Goal: Task Accomplishment & Management: Manage account settings

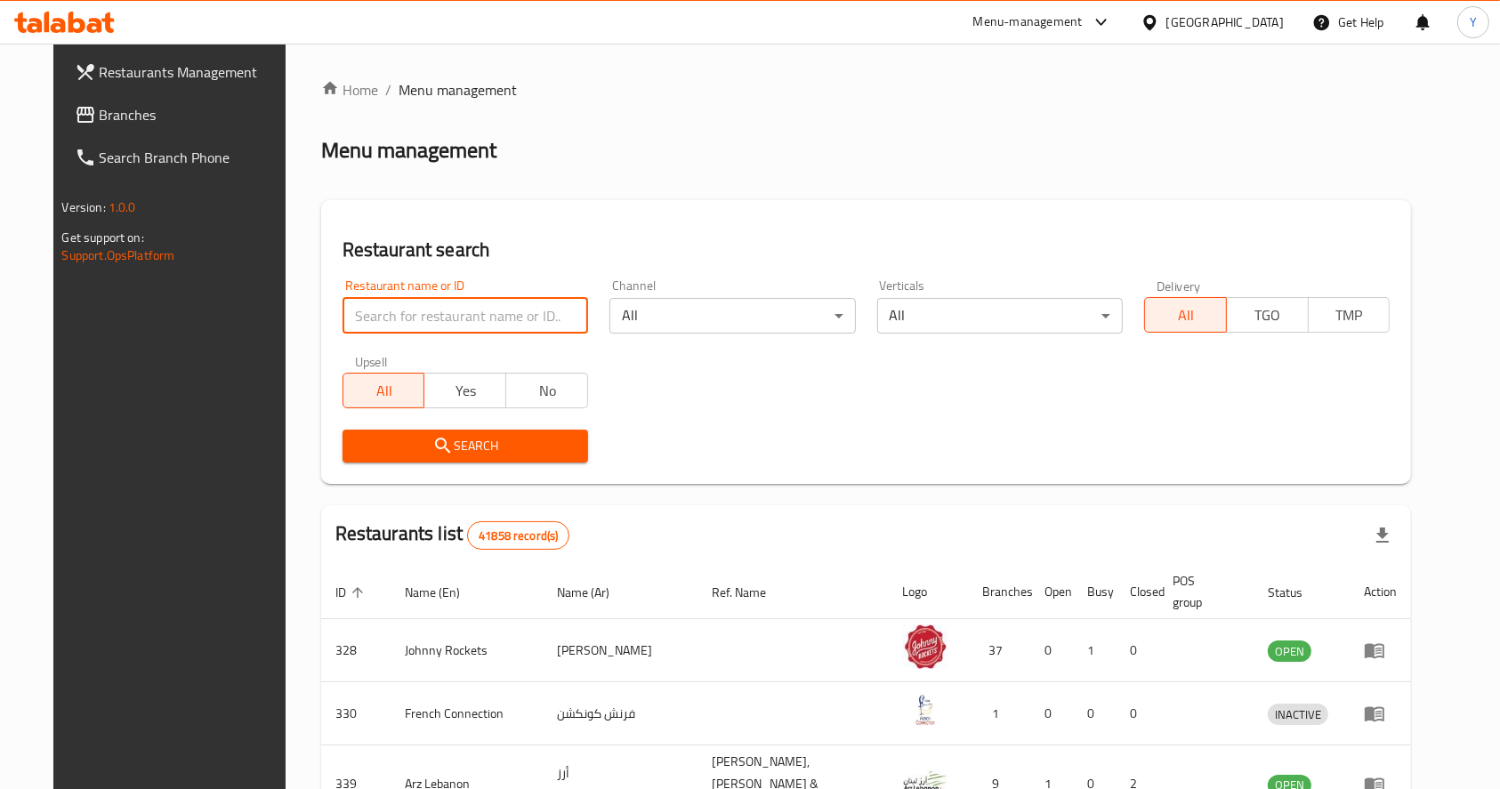
click at [463, 317] on input "search" at bounding box center [466, 316] width 246 height 36
type input "[PERSON_NAME]"
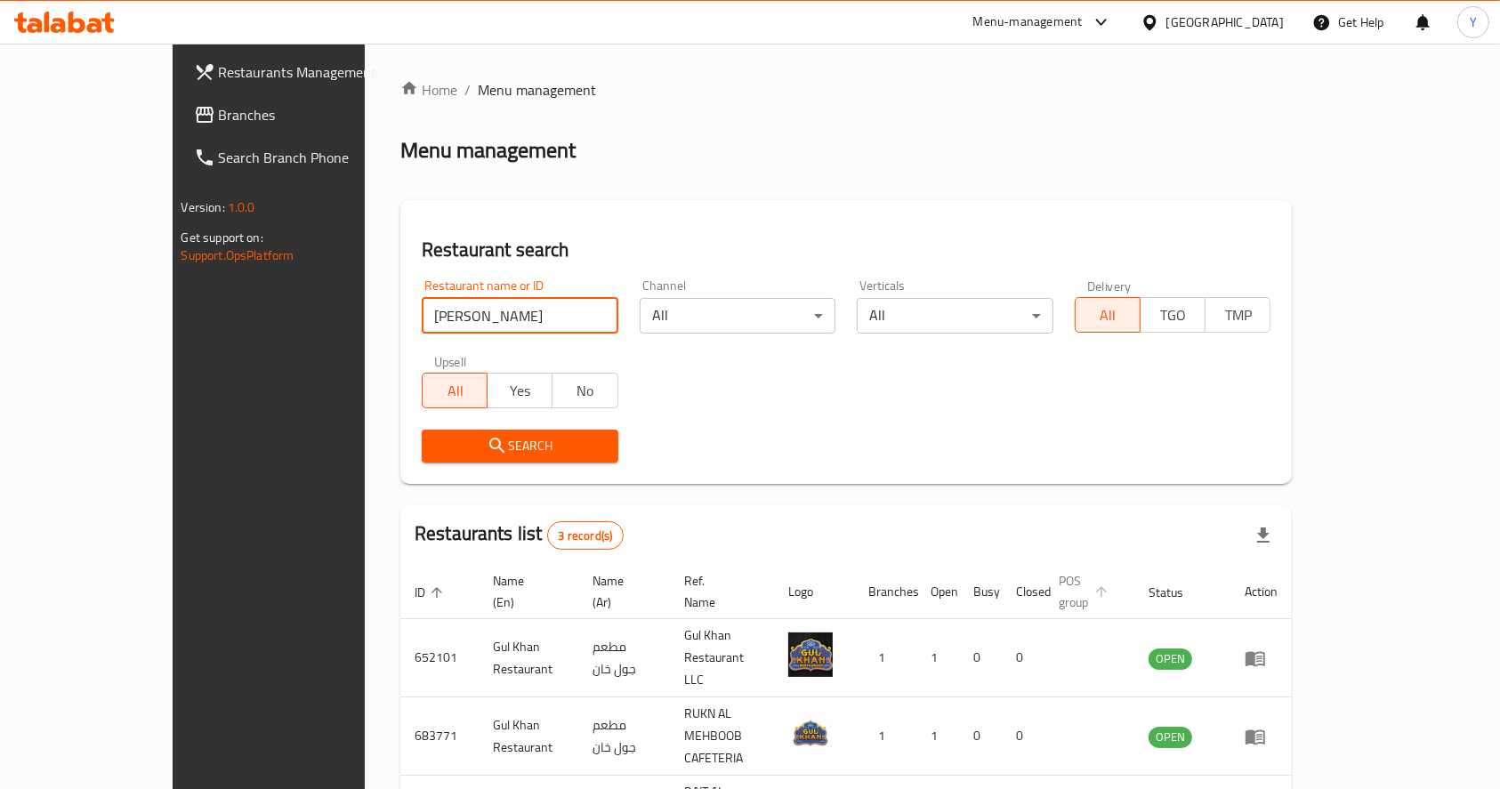
scroll to position [93, 0]
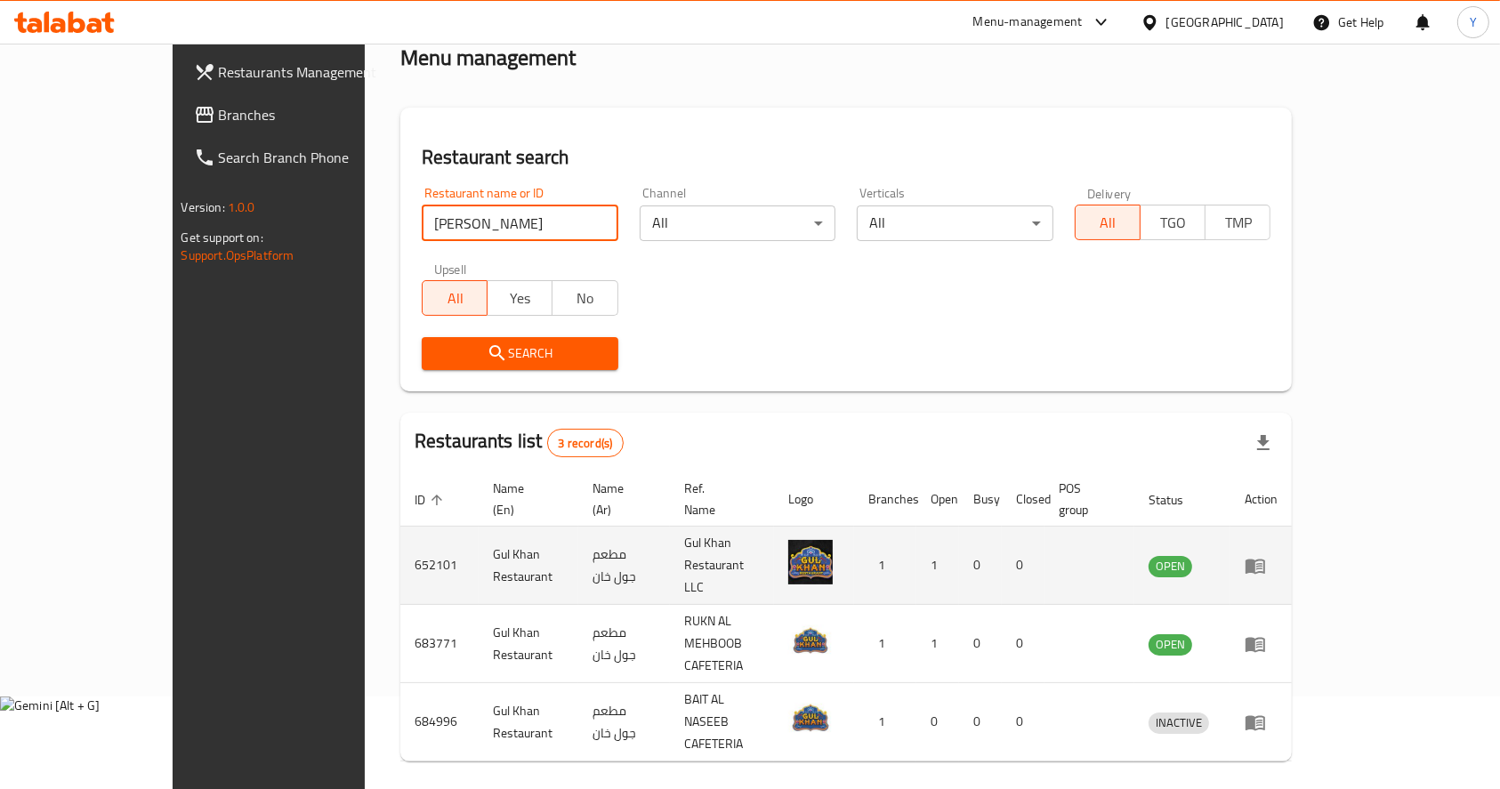
click at [1266, 555] on icon "enhanced table" at bounding box center [1255, 565] width 21 height 21
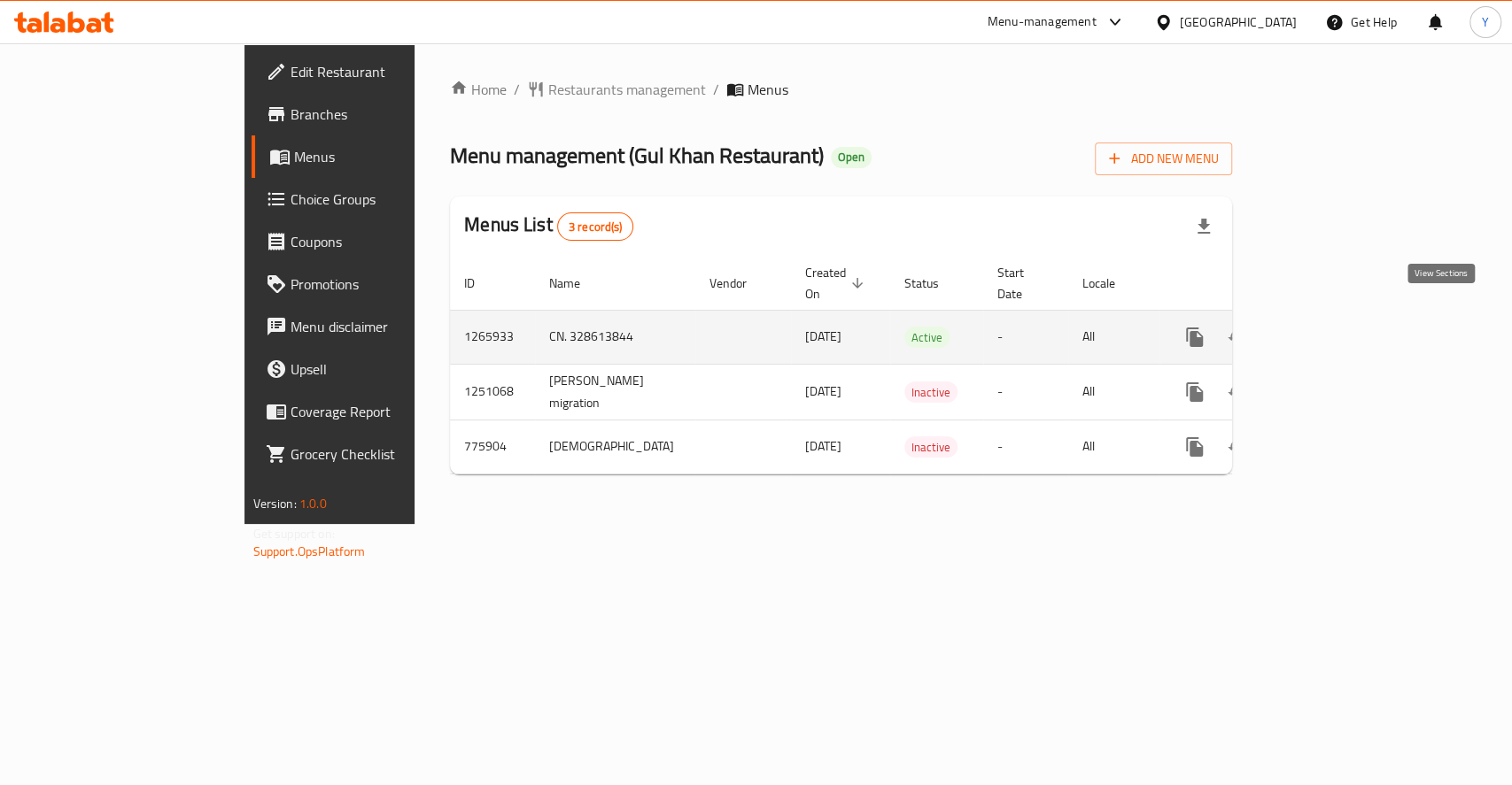
click at [1331, 329] on icon "enhanced table" at bounding box center [1323, 337] width 16 height 16
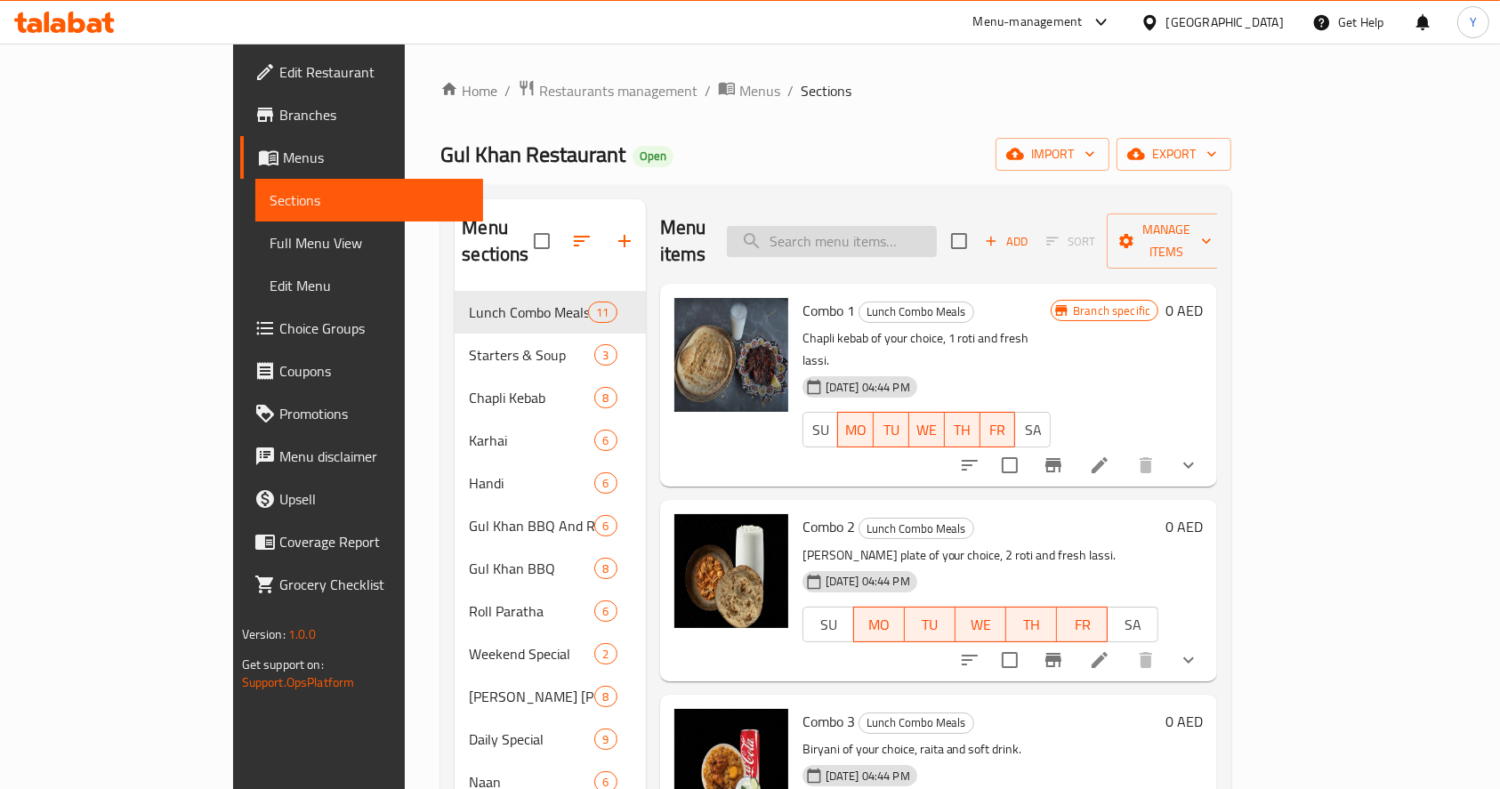
click at [860, 226] on input "search" at bounding box center [832, 241] width 210 height 31
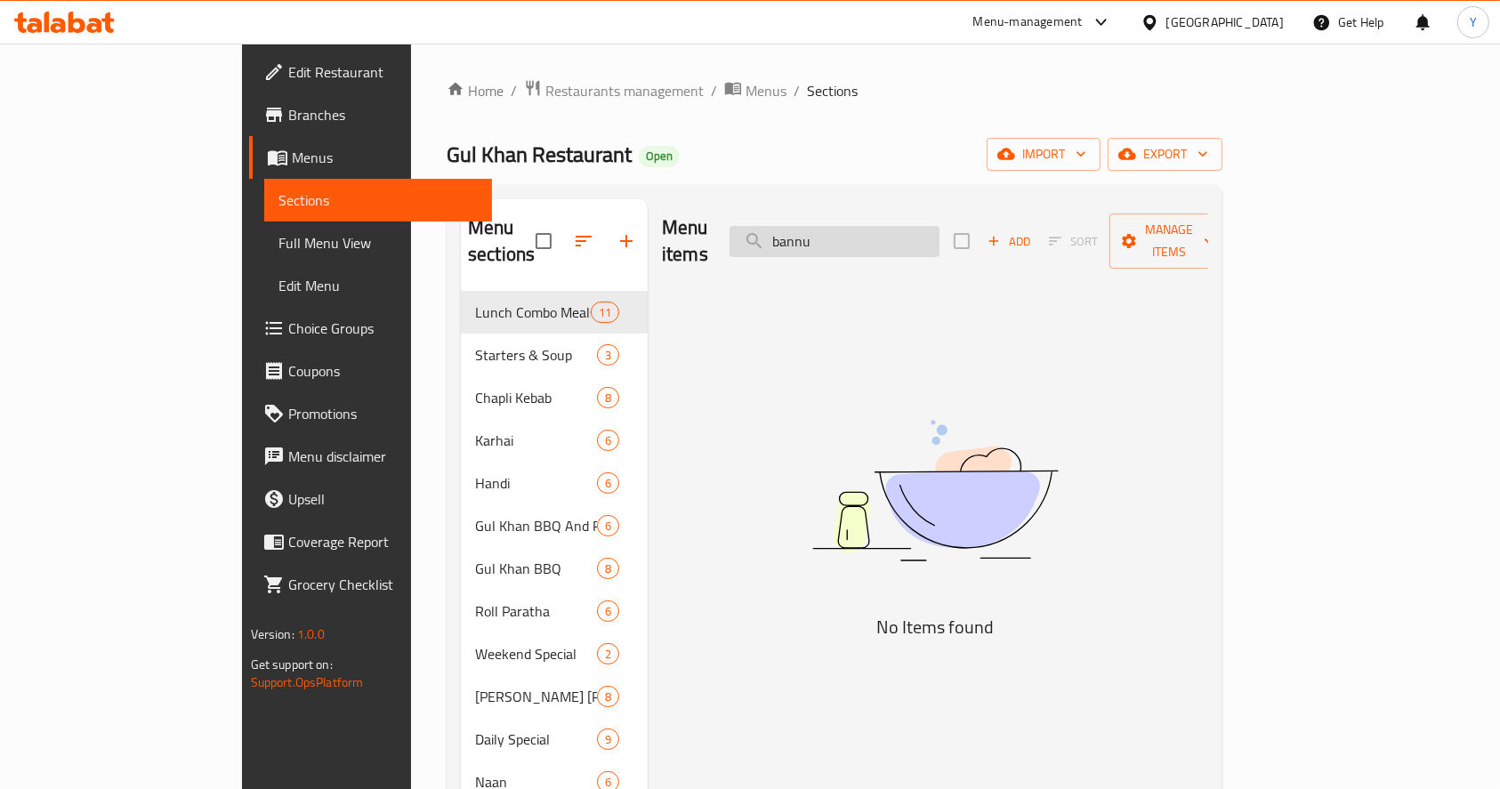
type input "bannu"
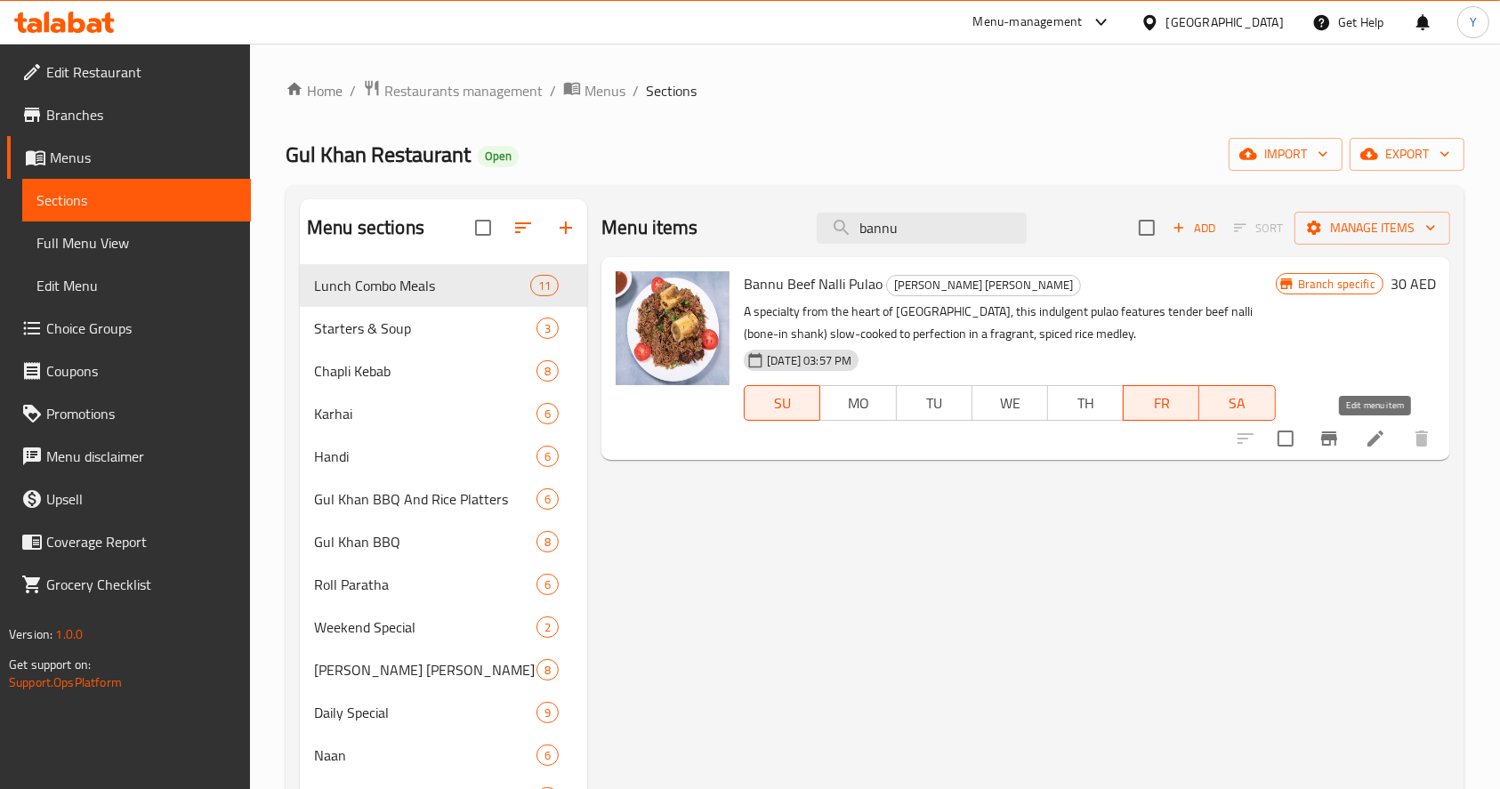
click at [1386, 441] on li at bounding box center [1376, 439] width 50 height 32
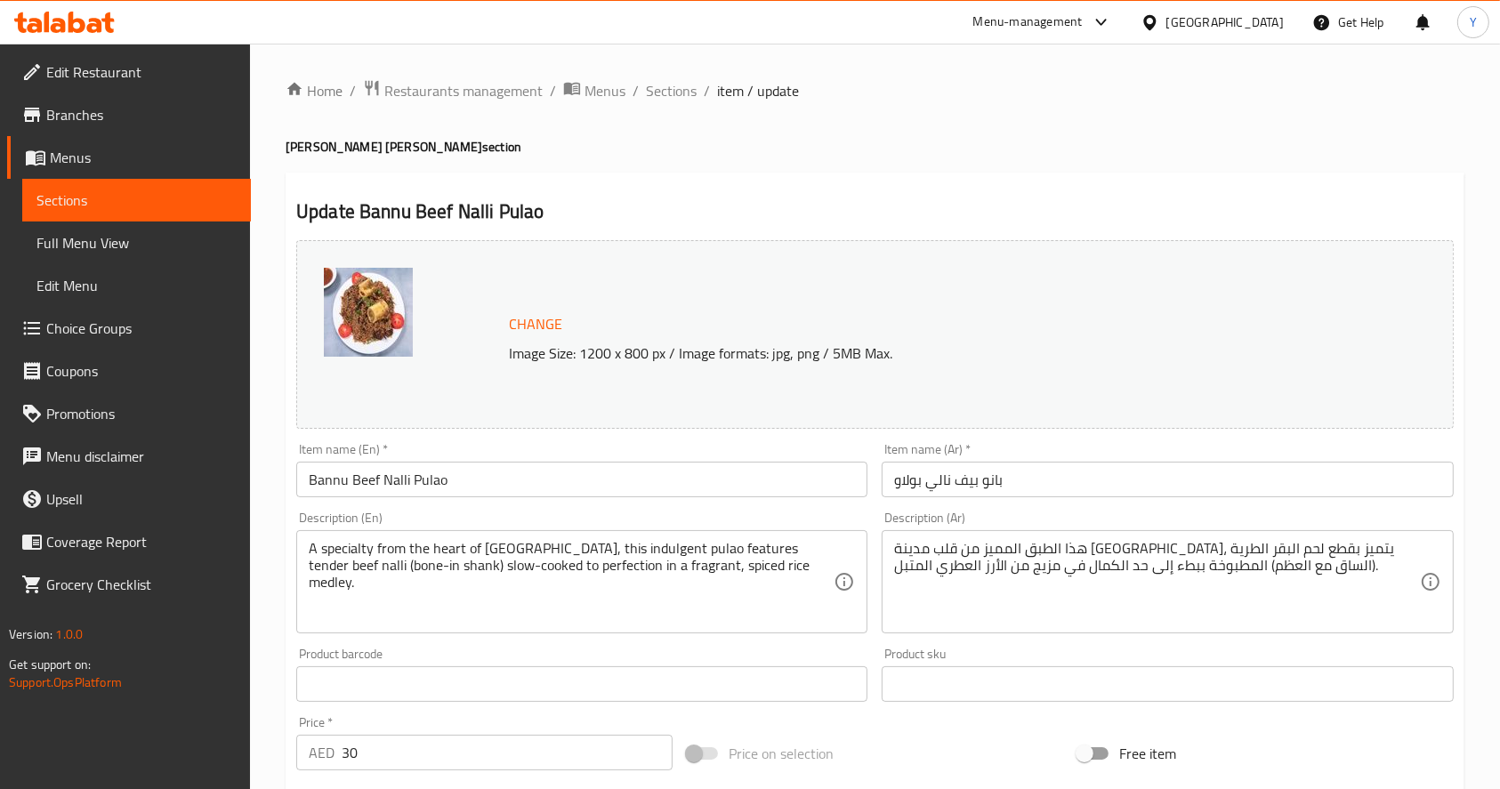
scroll to position [493, 0]
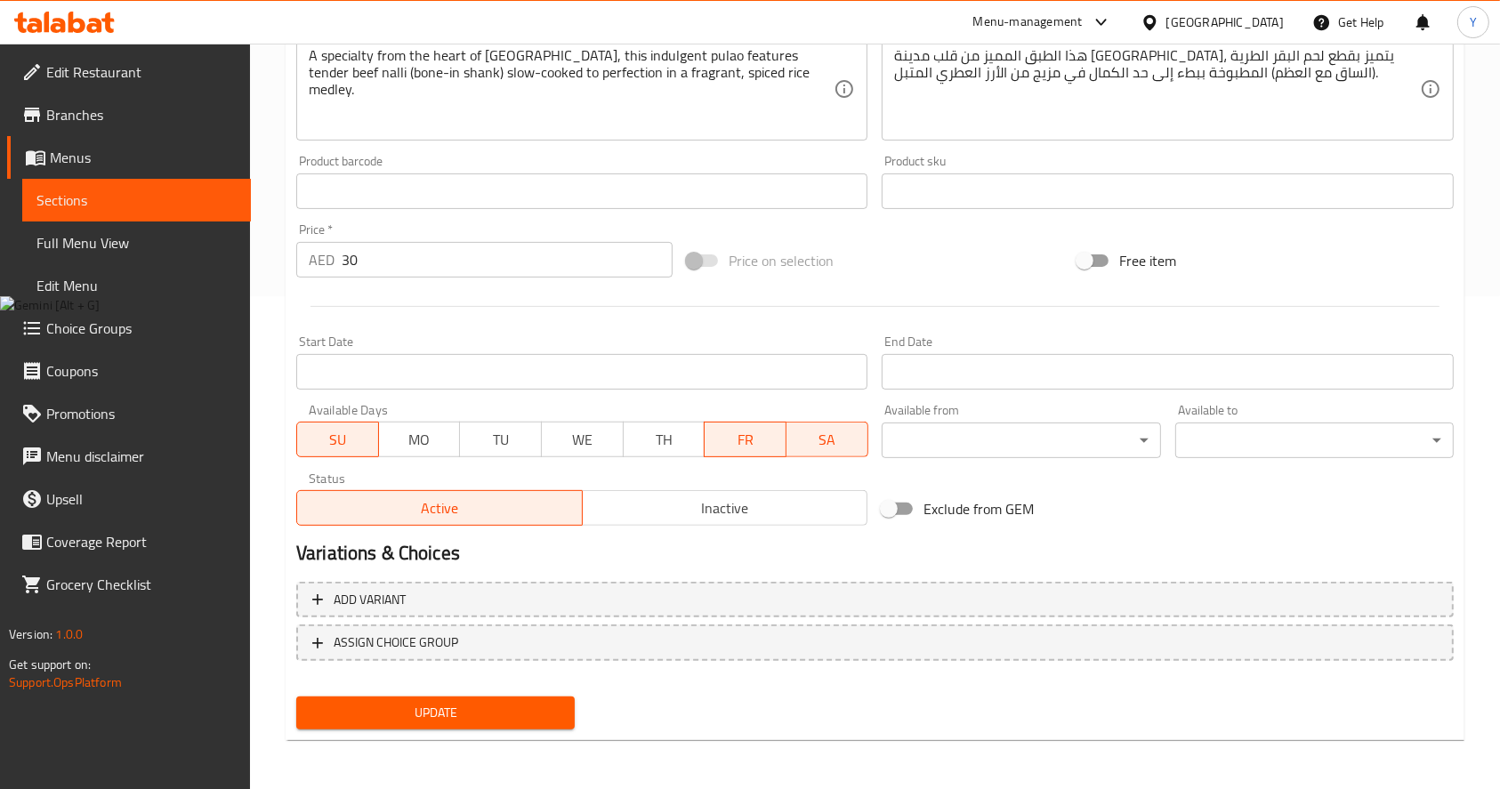
click at [441, 435] on span "MO" at bounding box center [420, 440] width 68 height 26
click at [516, 443] on span "TU" at bounding box center [501, 440] width 68 height 26
click at [547, 443] on button "WE" at bounding box center [582, 440] width 83 height 36
click at [655, 462] on div "Available Days SU MO TU WE TH FR SA" at bounding box center [582, 431] width 586 height 69
click at [650, 452] on button "TH" at bounding box center [664, 440] width 83 height 36
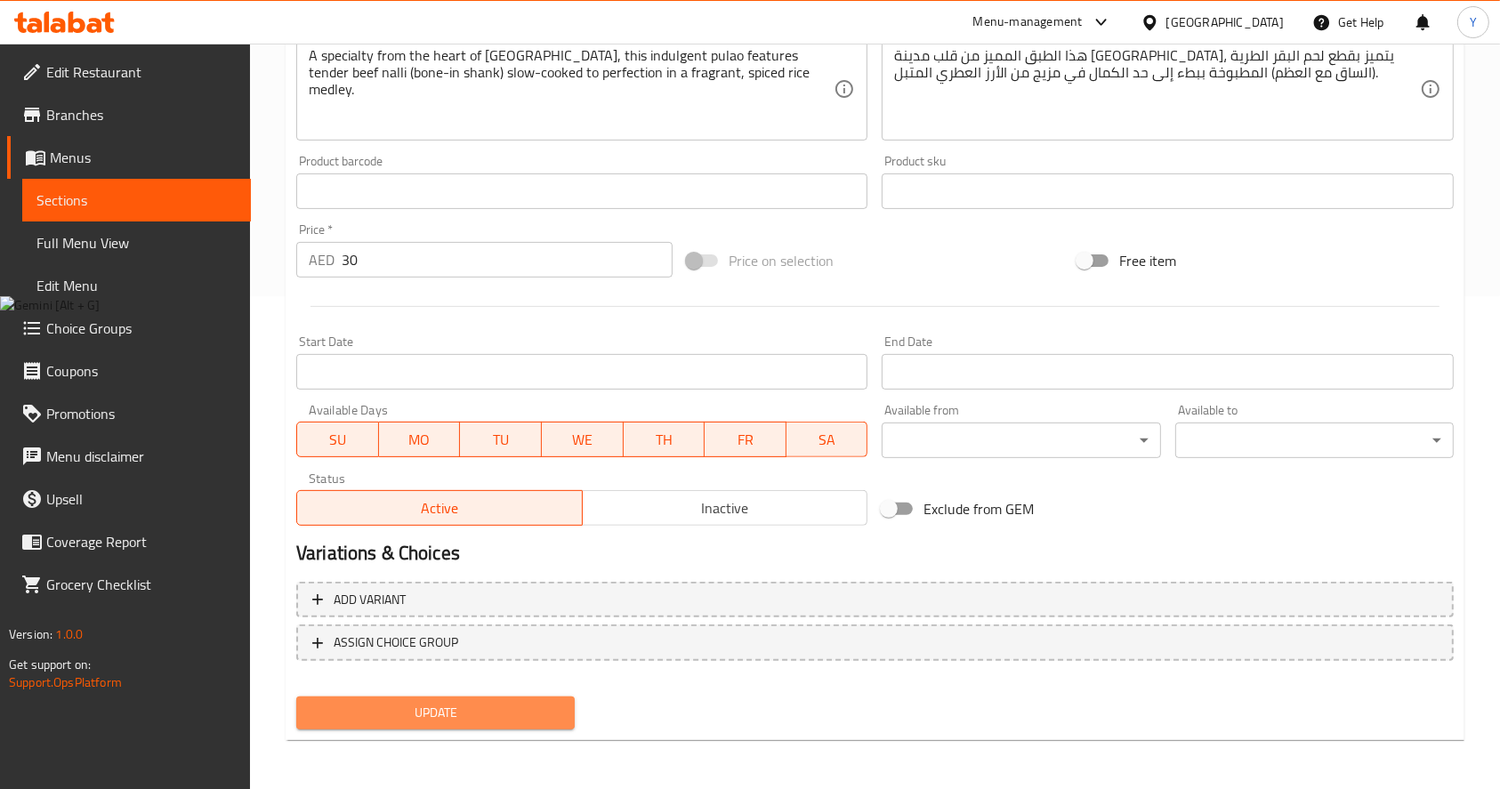
click at [444, 708] on span "Update" at bounding box center [436, 713] width 250 height 22
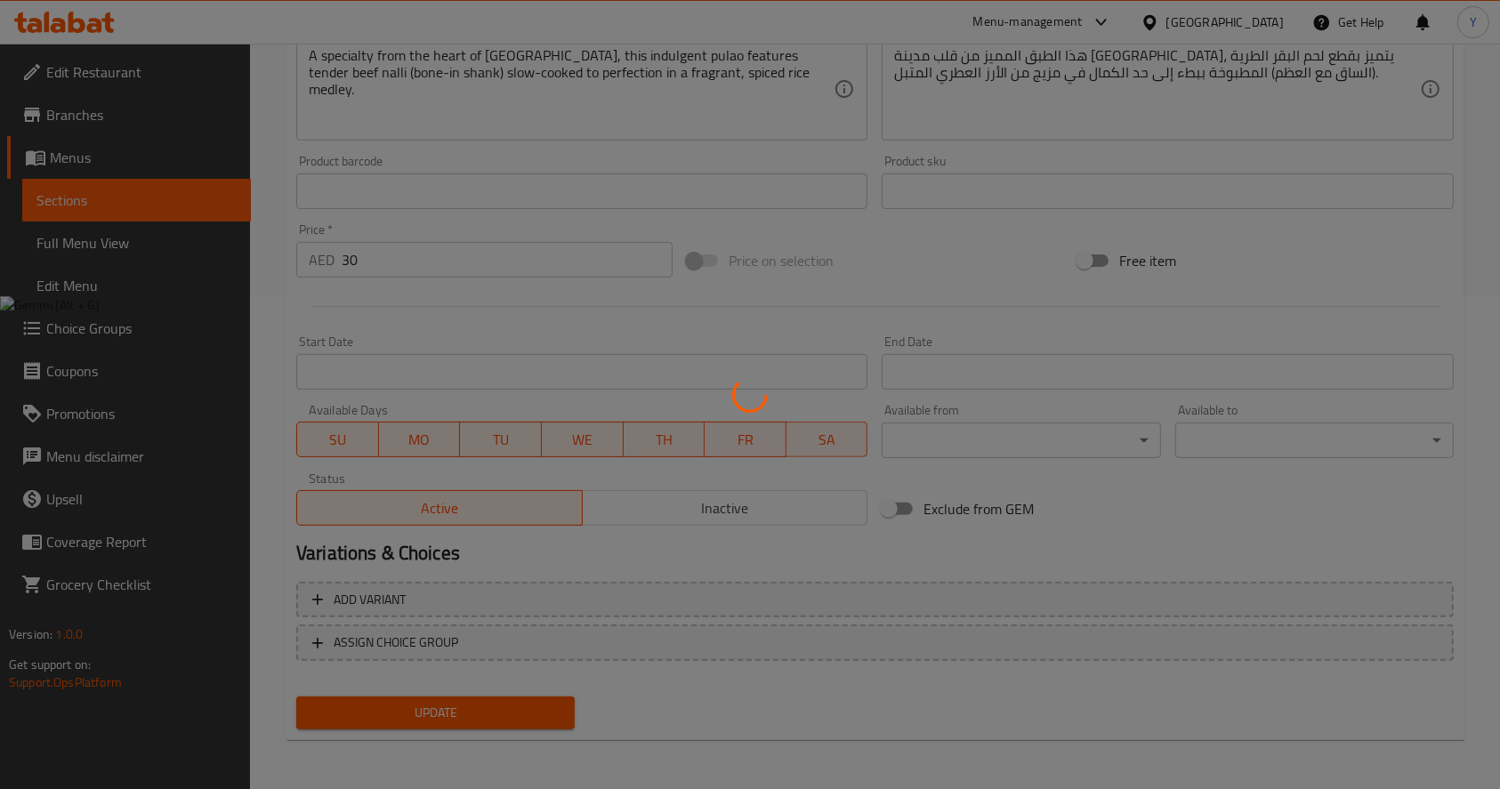
scroll to position [0, 0]
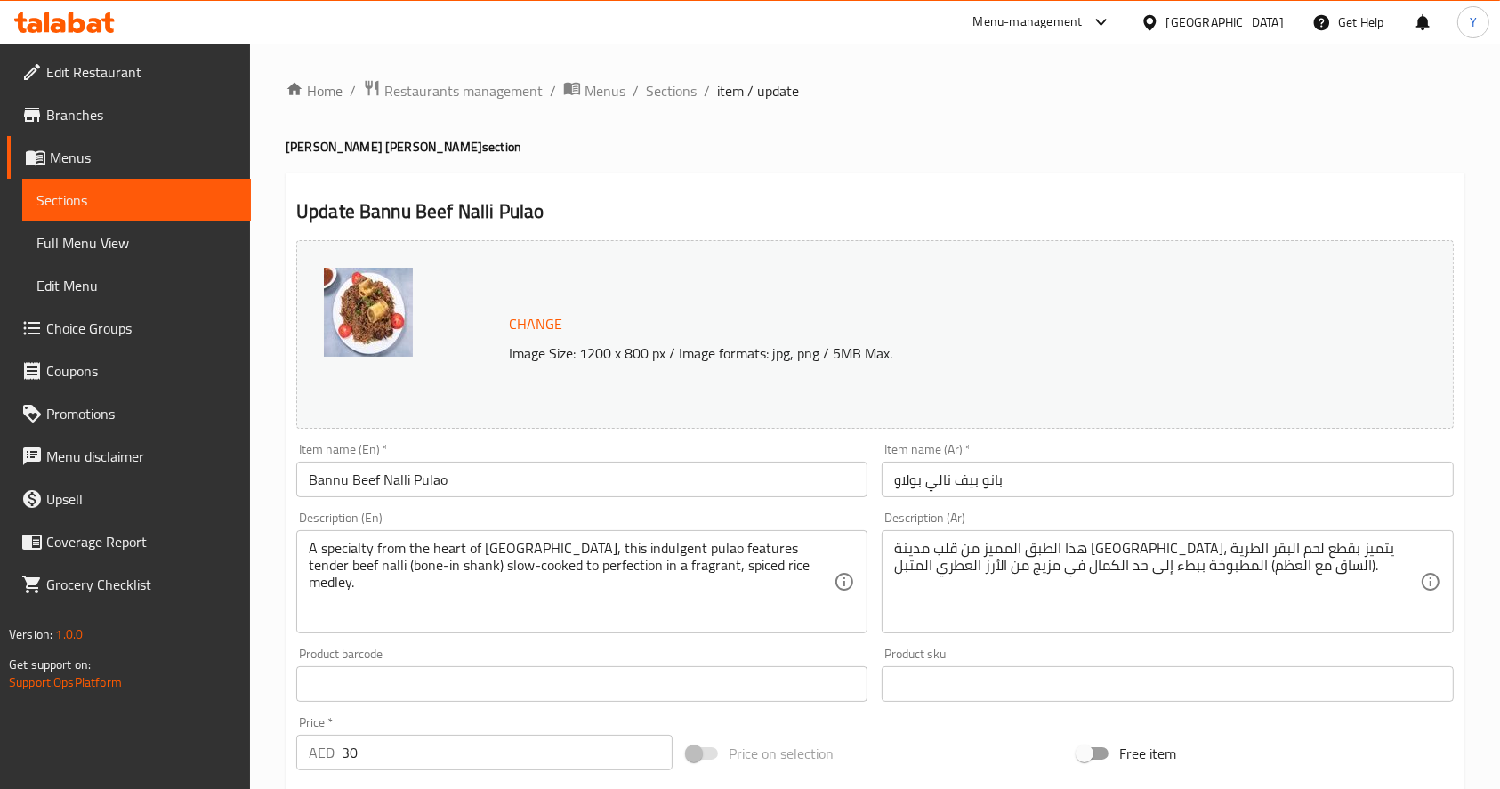
click at [1071, 27] on div "Menu-management" at bounding box center [1027, 22] width 109 height 21
click at [971, 112] on div "Agent Campaigns Center" at bounding box center [930, 120] width 134 height 20
